Goal: Ask a question

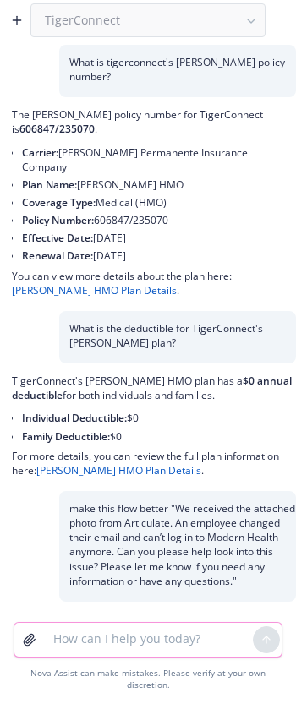
click at [60, 652] on textarea at bounding box center [148, 640] width 210 height 34
paste textarea "Our communications team is wondering if you had any additional photos, if avail…"
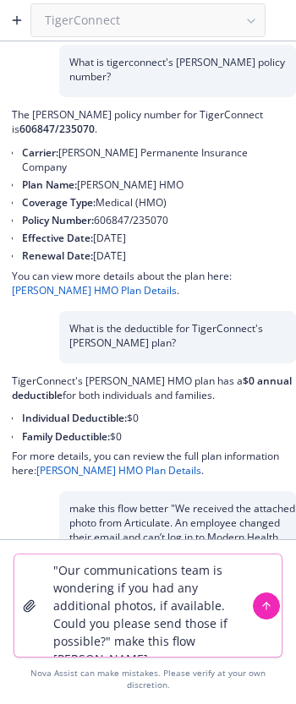
type textarea ""Our communications team is wondering if you had any additional photos, if avai…"
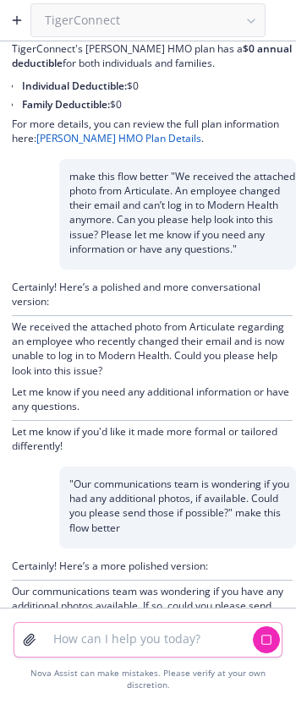
scroll to position [379, 0]
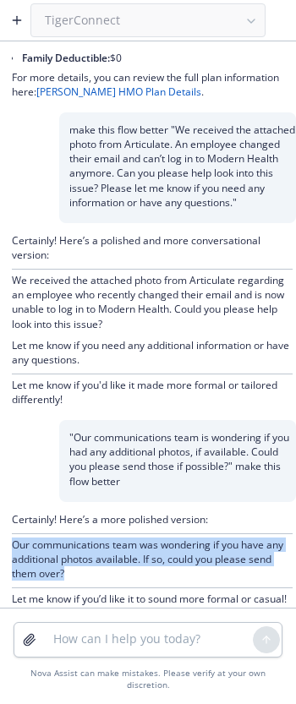
drag, startPoint x: 137, startPoint y: 562, endPoint x: -14, endPoint y: 526, distance: 155.5
click at [0, 526] on html "TigerConnect What is tigerconnect's [PERSON_NAME] policy number? The [PERSON_NA…" at bounding box center [148, 352] width 296 height 704
copy p "Our communications team was wondering if you have any additional photos availab…"
